Goal: Register for event/course

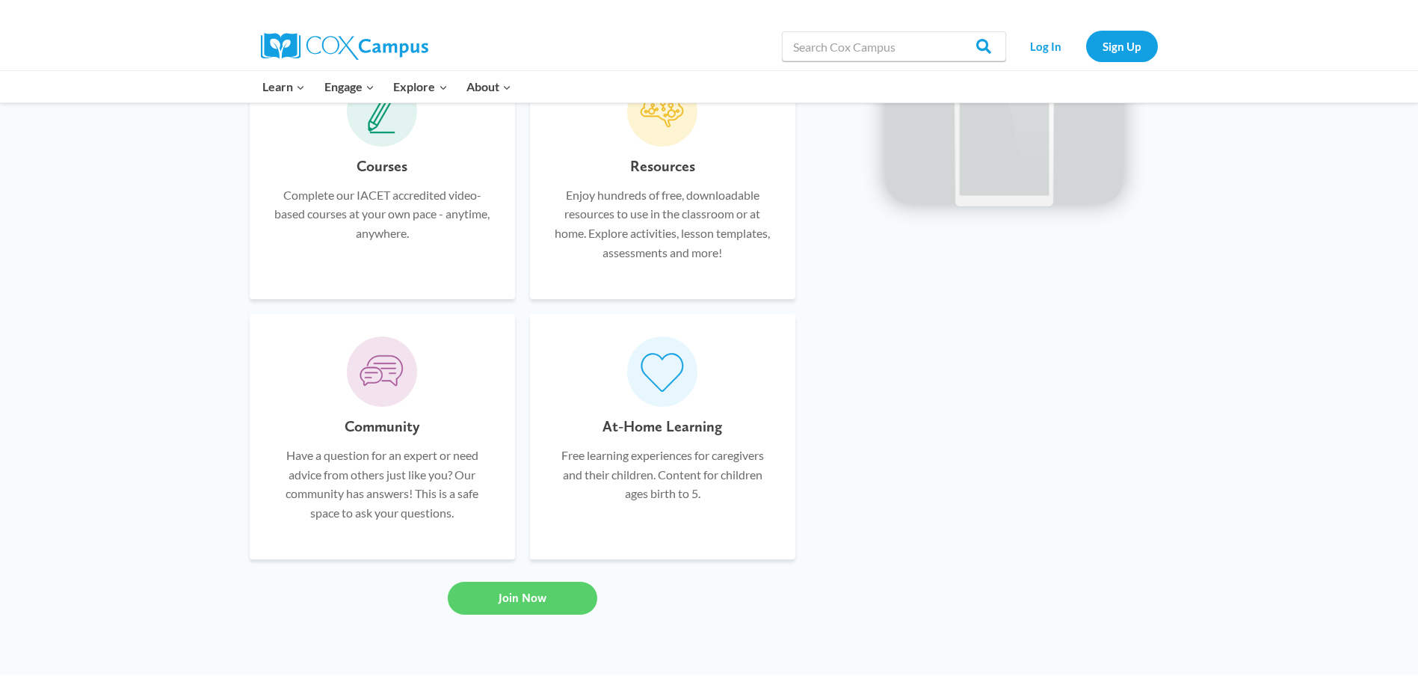
scroll to position [802, 0]
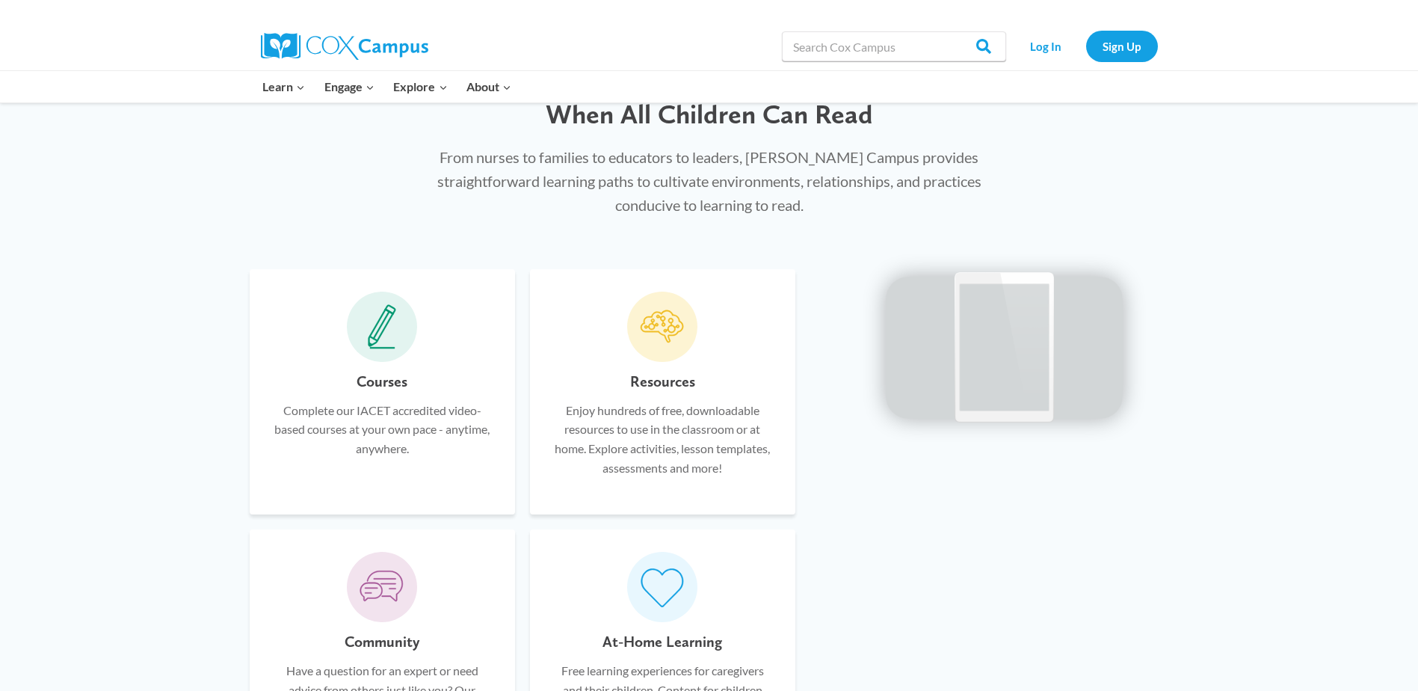
click at [371, 321] on icon at bounding box center [382, 326] width 28 height 45
click at [383, 375] on h6 "Courses" at bounding box center [382, 381] width 51 height 24
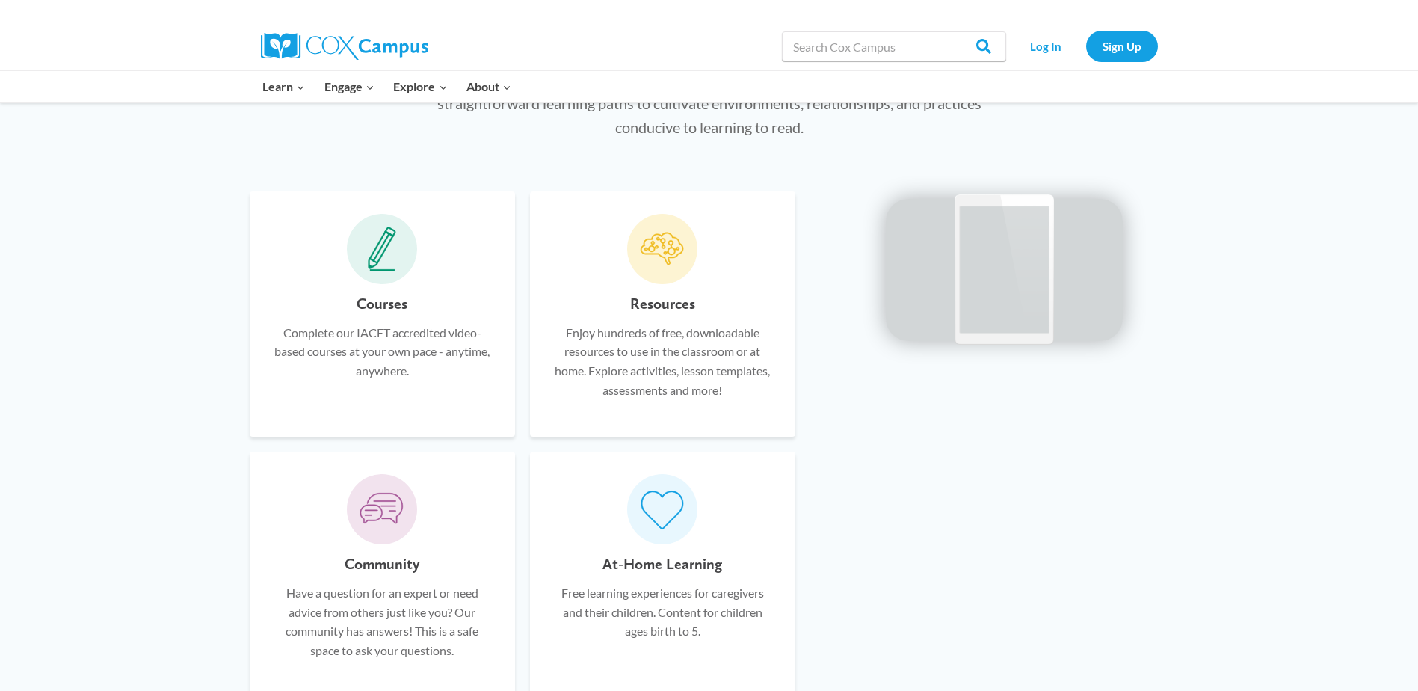
scroll to position [877, 0]
click at [383, 263] on icon at bounding box center [382, 251] width 28 height 45
drag, startPoint x: 384, startPoint y: 263, endPoint x: 503, endPoint y: 275, distance: 119.4
click at [503, 275] on div "Courses Complete our IACET accredited video-based courses at your own pace - an…" at bounding box center [382, 316] width 265 height 245
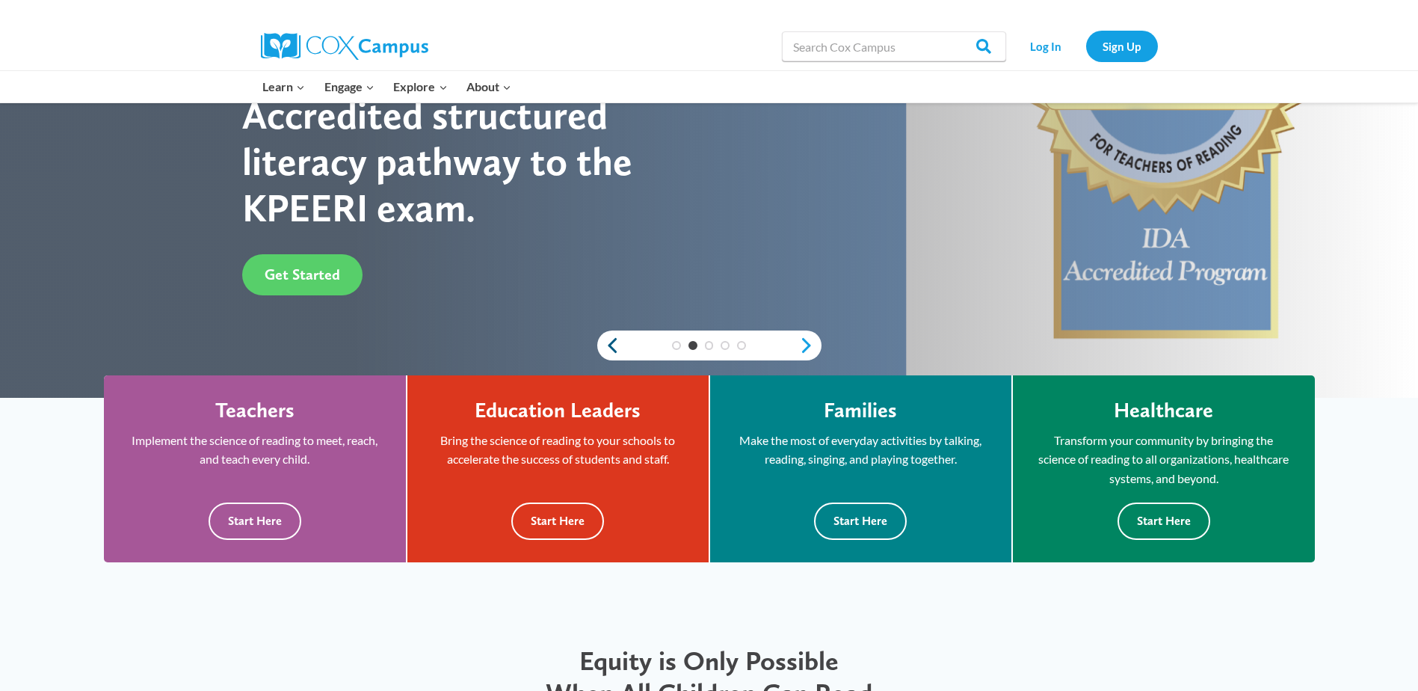
scroll to position [224, 0]
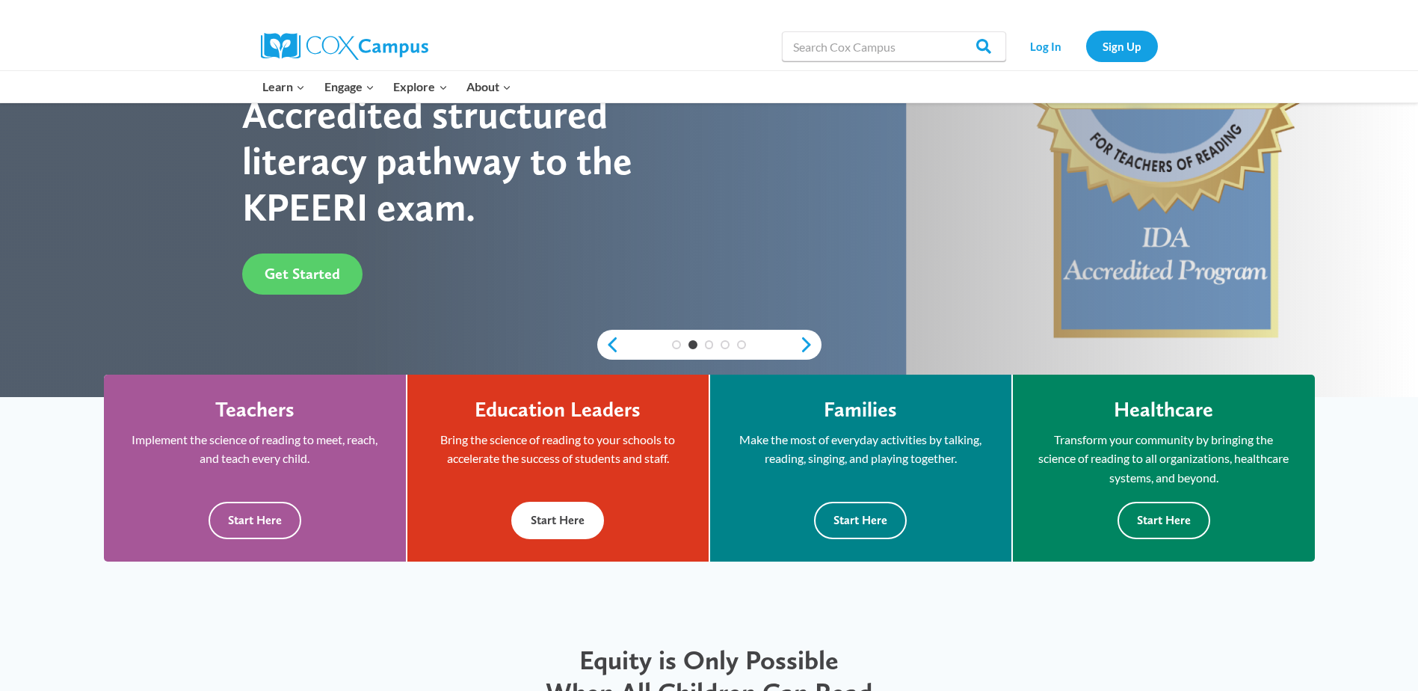
drag, startPoint x: 580, startPoint y: 519, endPoint x: 569, endPoint y: 513, distance: 13.1
click at [580, 519] on button "Start Here" at bounding box center [557, 520] width 93 height 37
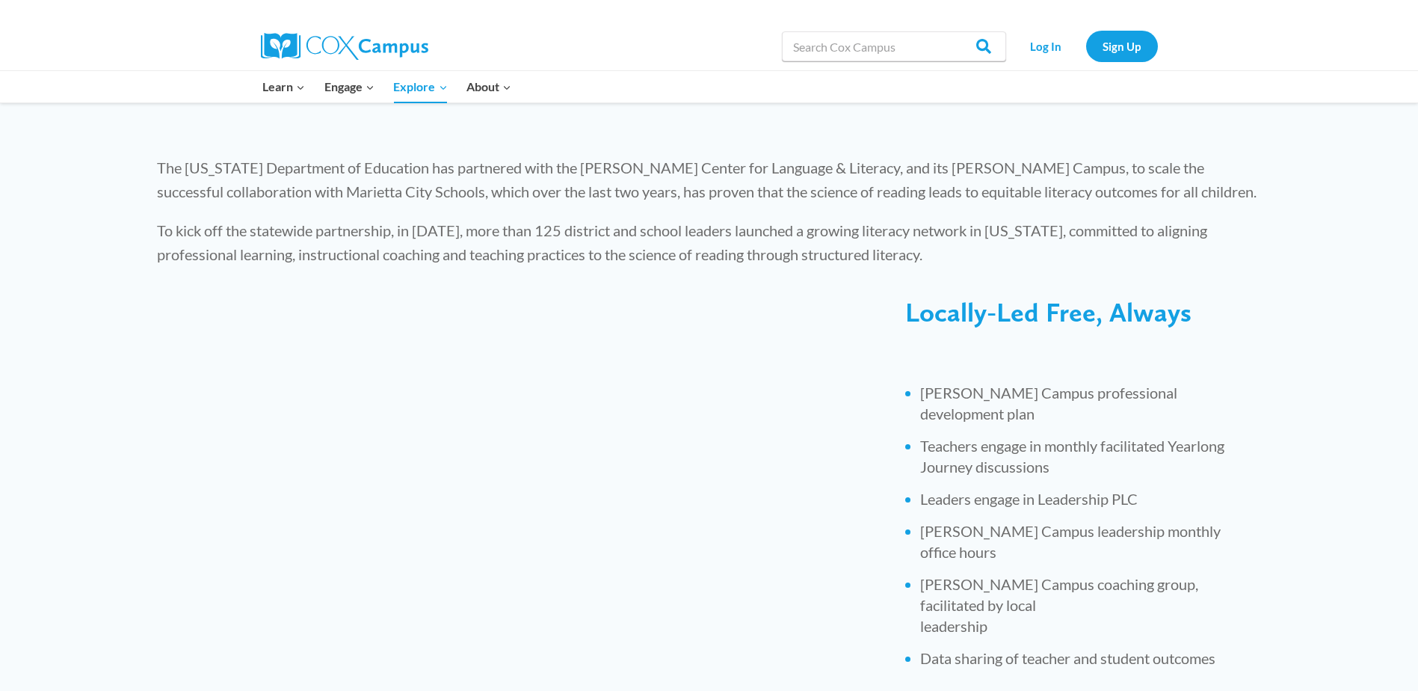
scroll to position [374, 0]
